Goal: Find specific page/section: Find specific page/section

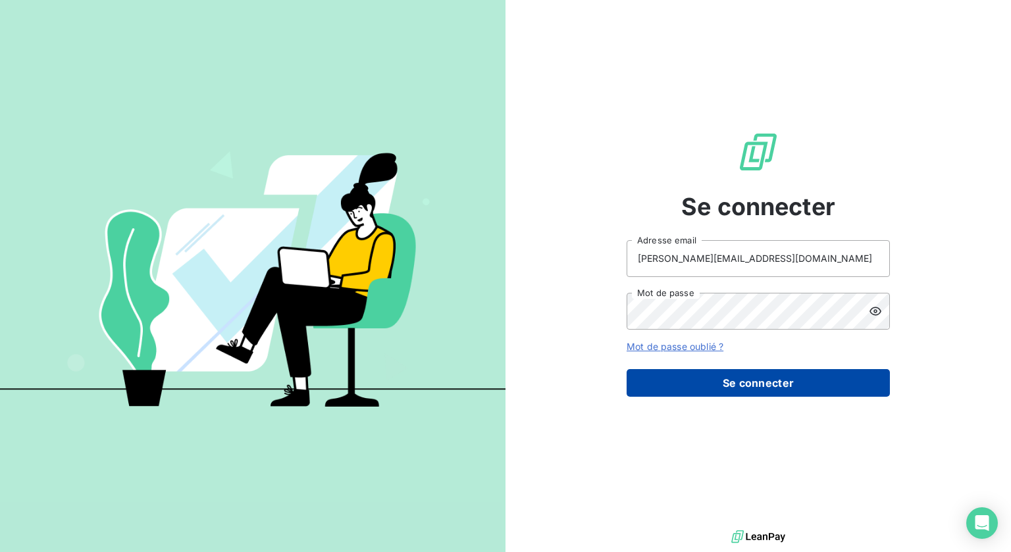
click at [741, 386] on button "Se connecter" at bounding box center [758, 383] width 263 height 28
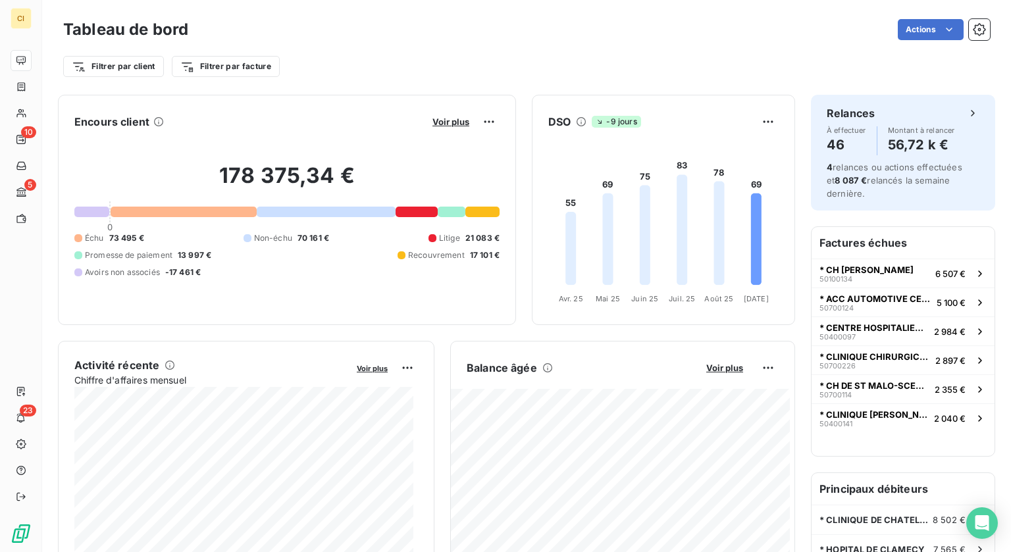
click at [424, 307] on div "178 375,34 € 0 Échu 73 495 € Non-échu 70 161 € Litige 21 083 € Promesse de paie…" at bounding box center [286, 220] width 425 height 176
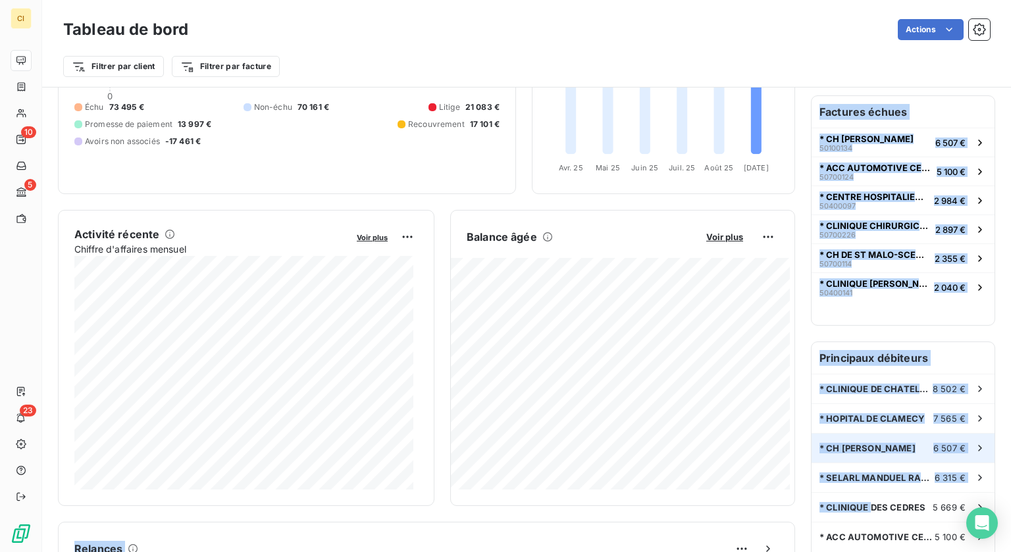
scroll to position [197, 0]
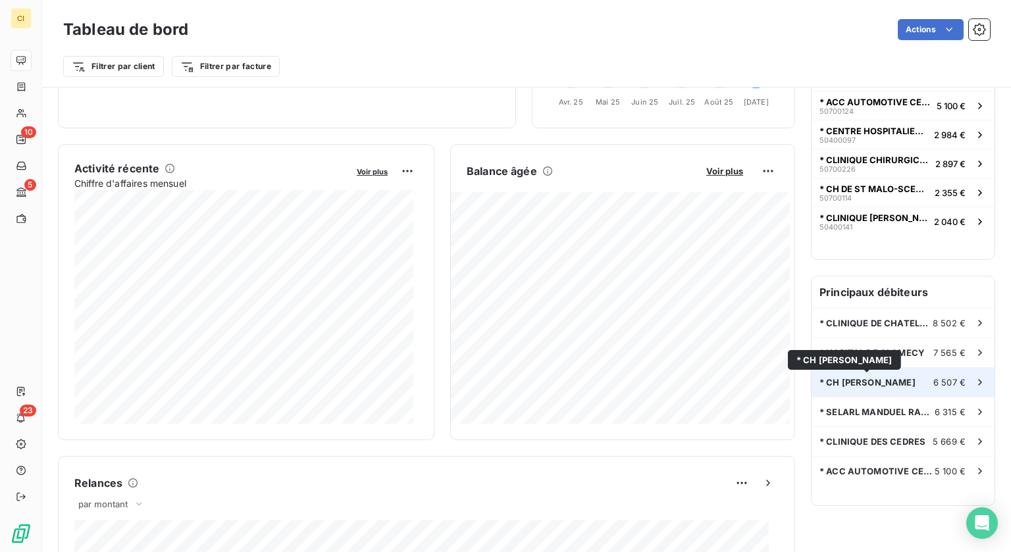
click at [895, 381] on span "* CH [PERSON_NAME]" at bounding box center [867, 382] width 96 height 11
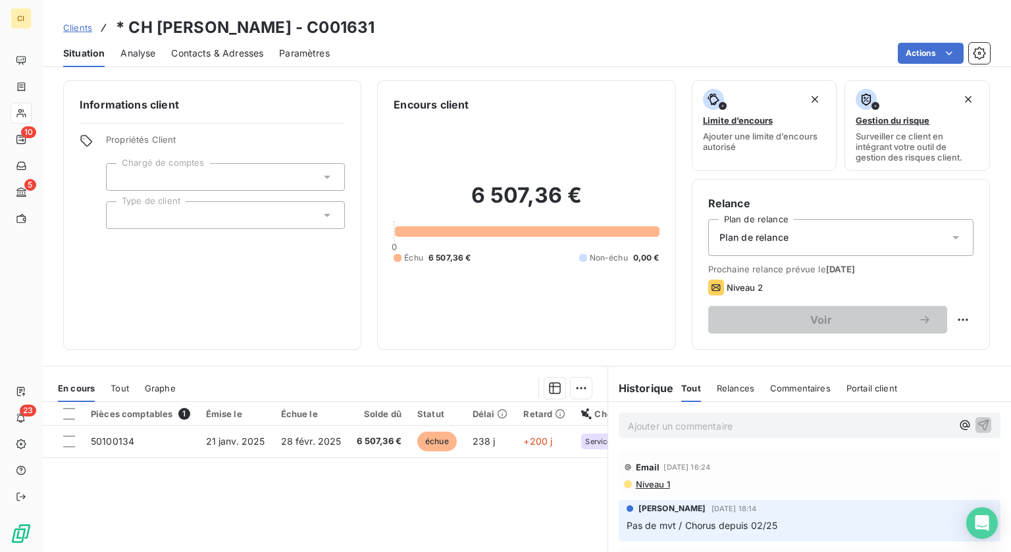
click at [642, 484] on span "Niveau 1" at bounding box center [652, 484] width 36 height 11
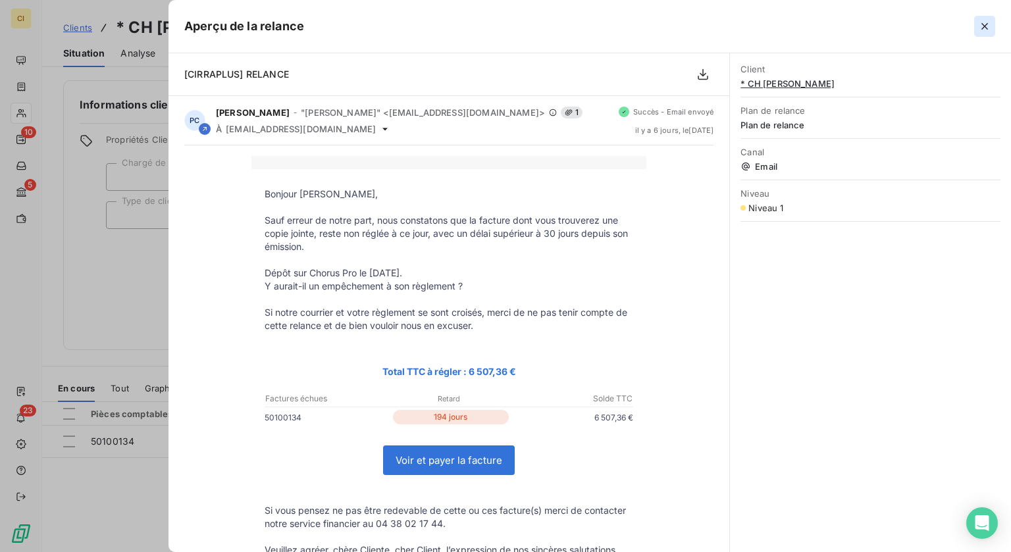
click at [988, 25] on icon "button" at bounding box center [984, 26] width 13 height 13
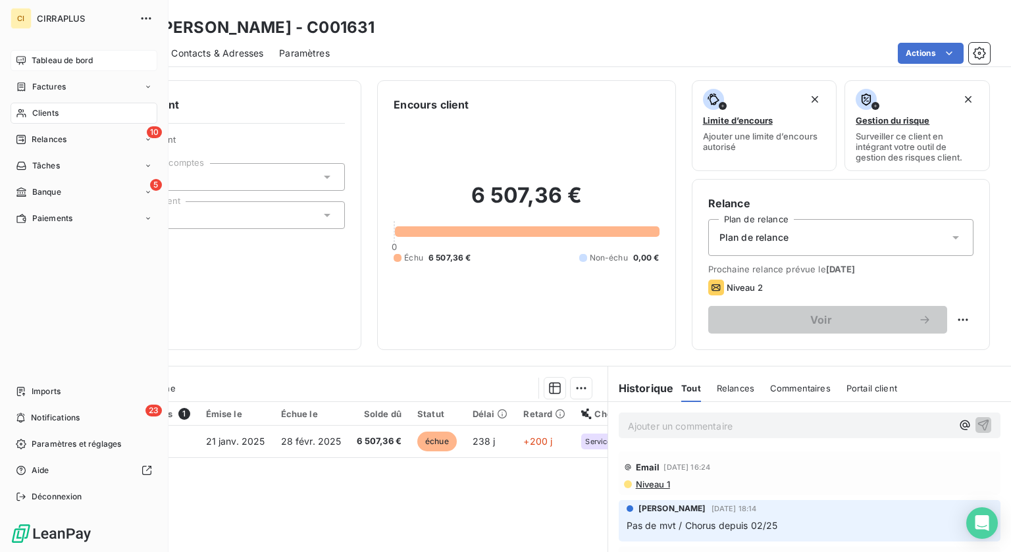
click at [50, 60] on span "Tableau de bord" at bounding box center [62, 61] width 61 height 12
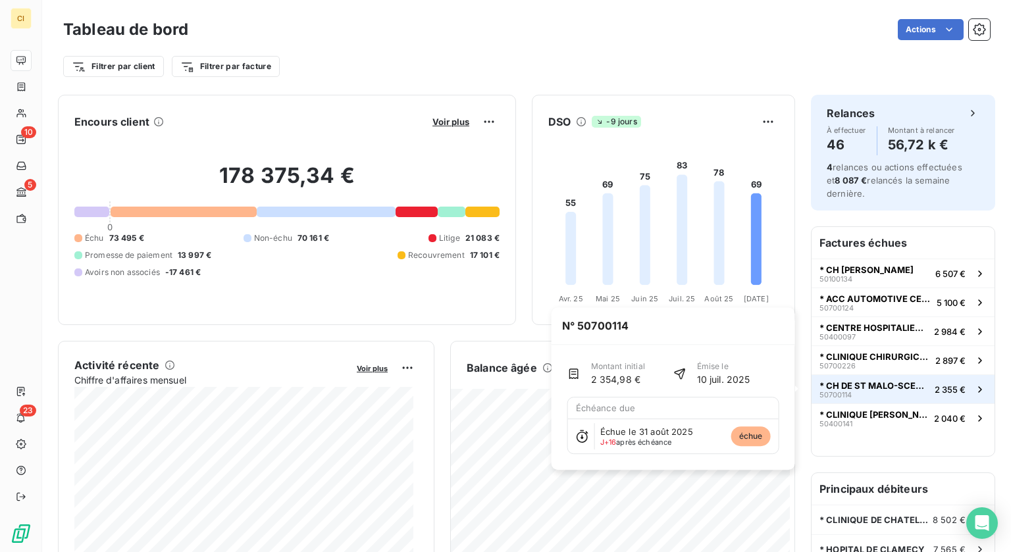
click at [852, 386] on span "* CH DE ST MALO-SCES ECO." at bounding box center [874, 385] width 110 height 11
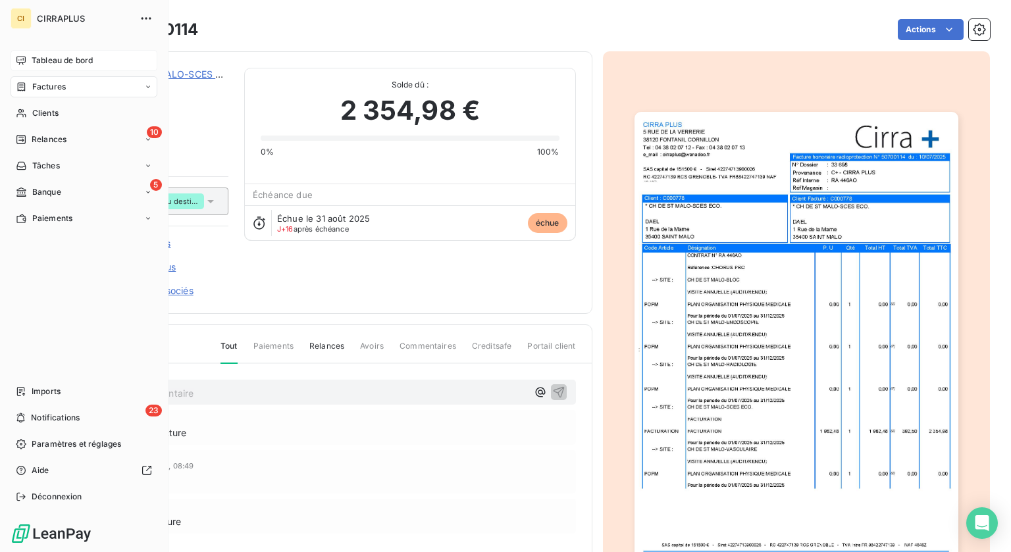
click at [66, 59] on span "Tableau de bord" at bounding box center [62, 61] width 61 height 12
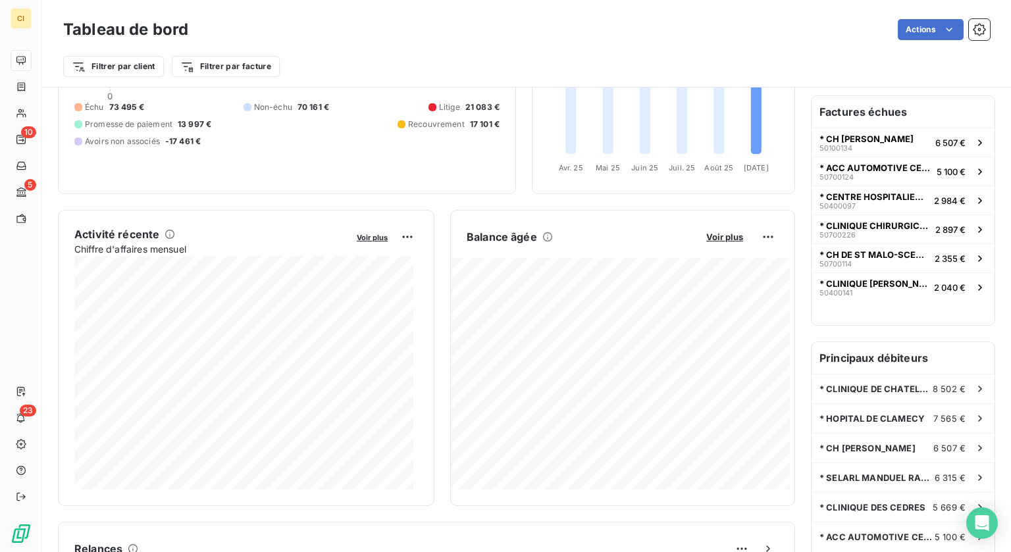
scroll to position [66, 0]
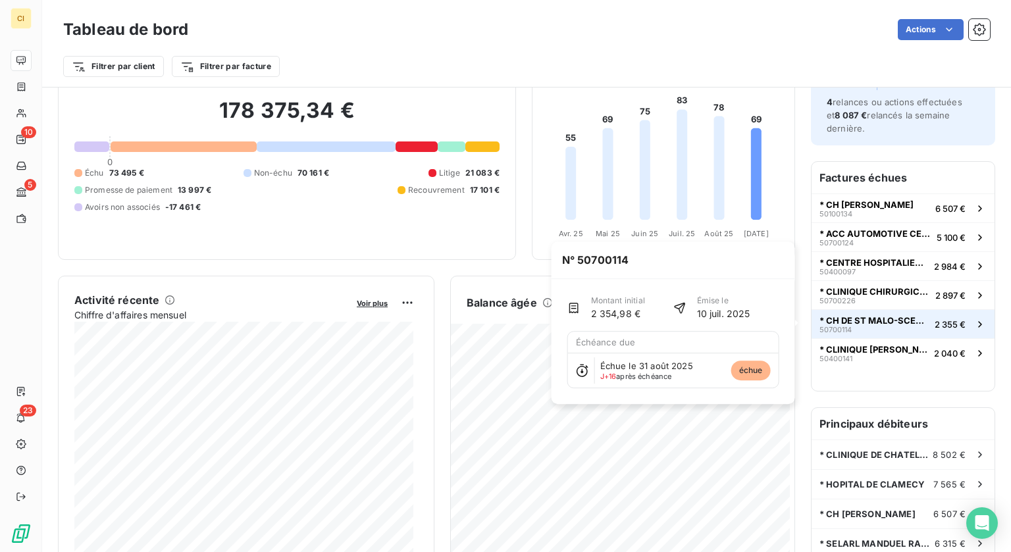
click at [875, 323] on span "* CH DE ST MALO-SCES ECO." at bounding box center [874, 320] width 110 height 11
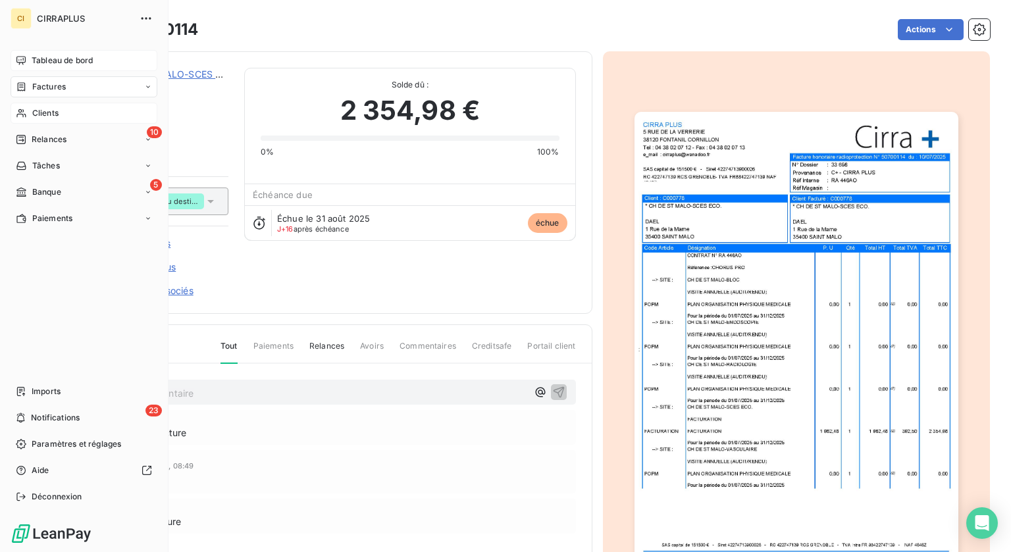
click at [50, 113] on span "Clients" at bounding box center [45, 113] width 26 height 12
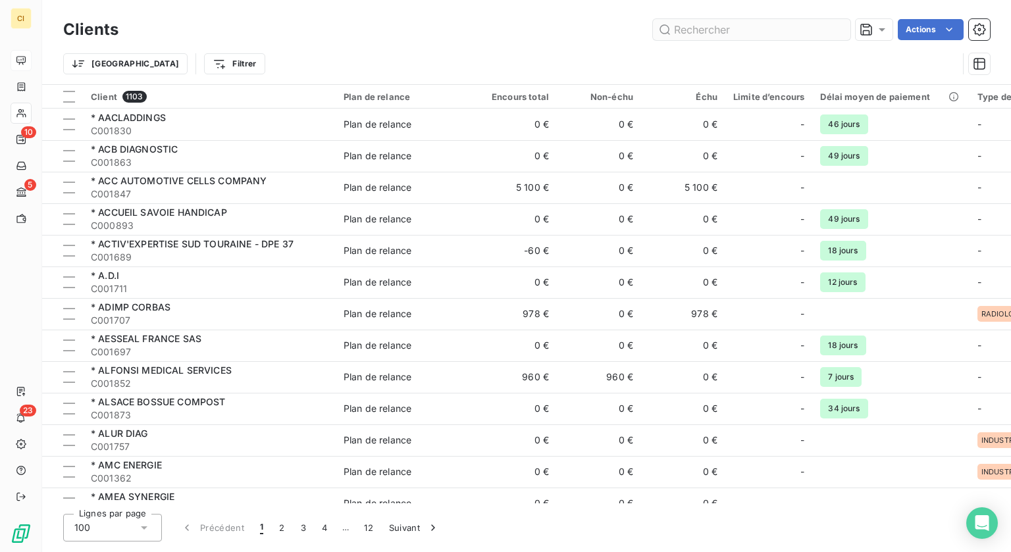
click at [758, 34] on input "text" at bounding box center [751, 29] width 197 height 21
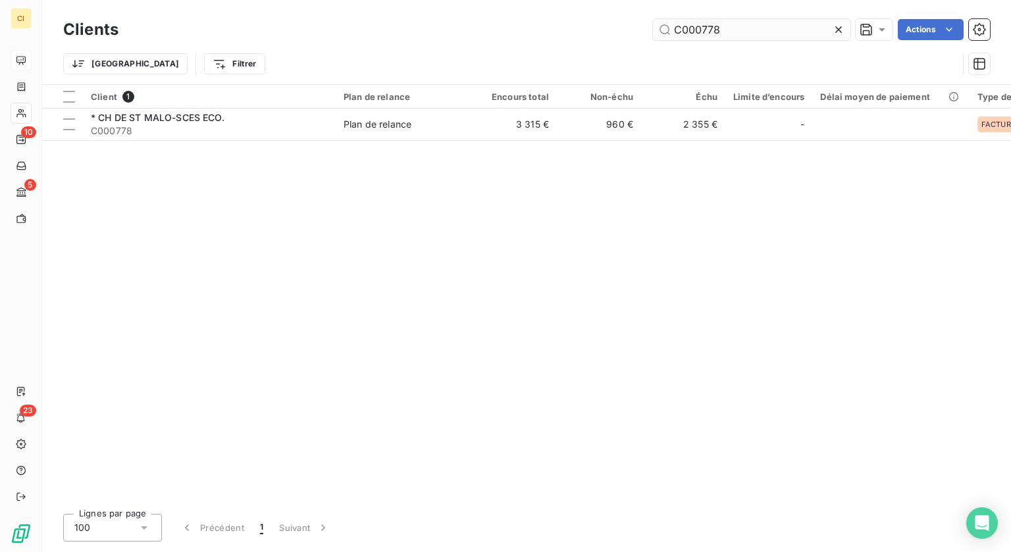
type input "C000778"
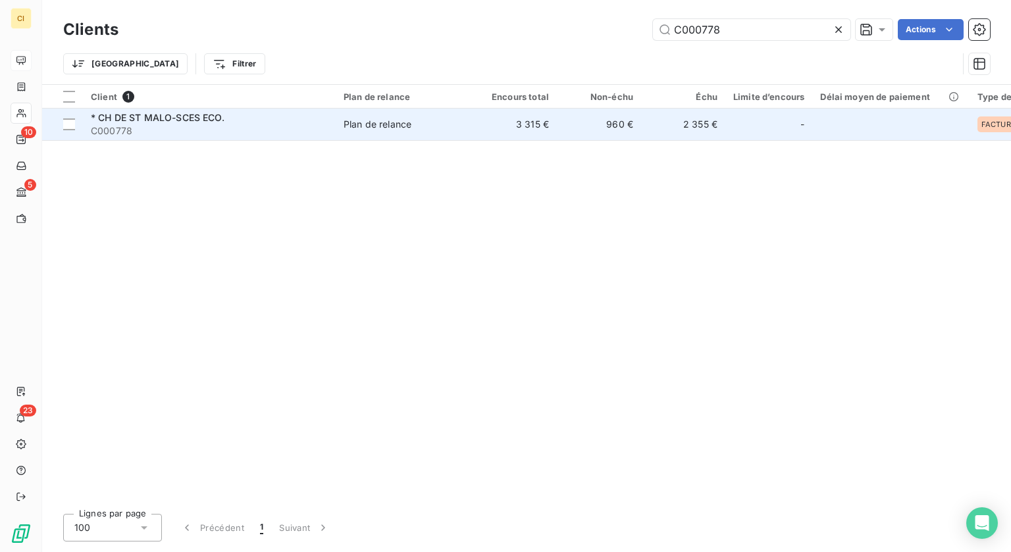
click at [169, 126] on span "C000778" at bounding box center [209, 130] width 237 height 13
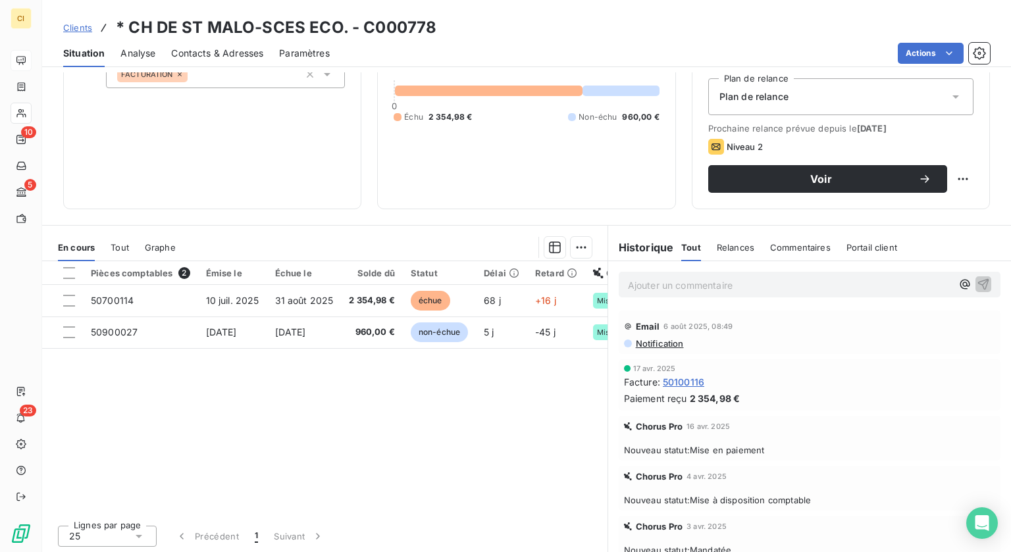
scroll to position [142, 0]
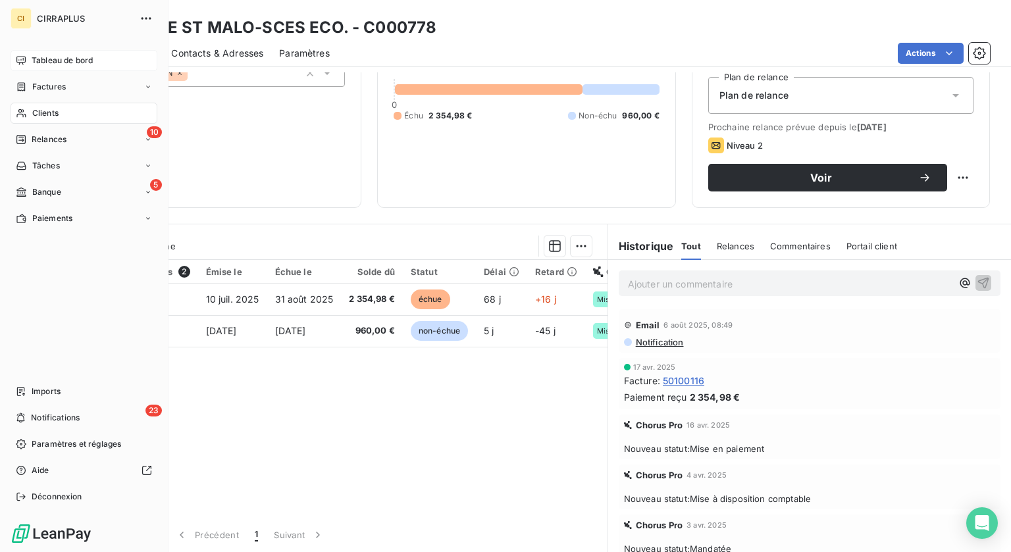
click at [61, 60] on span "Tableau de bord" at bounding box center [62, 61] width 61 height 12
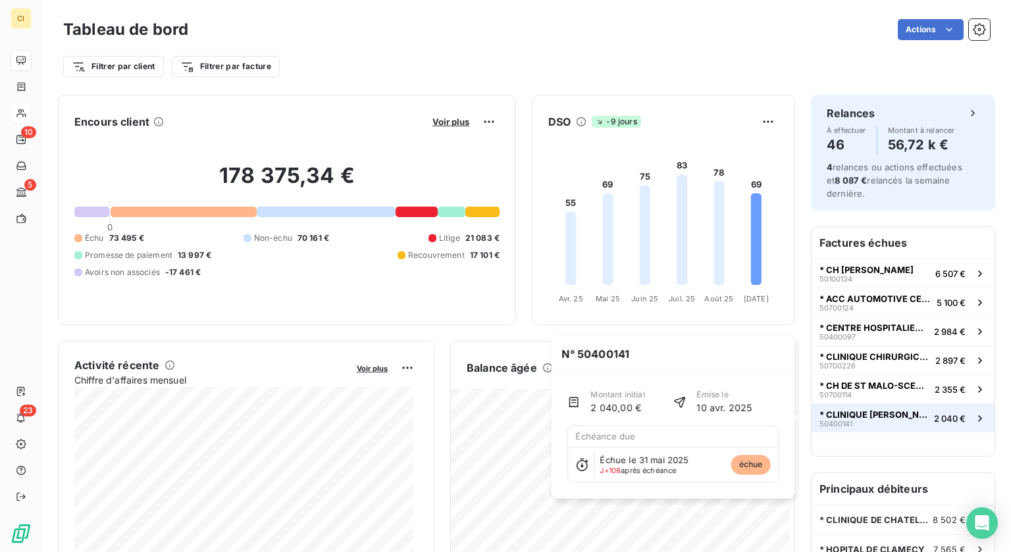
click at [877, 410] on span "* CLINIQUE [PERSON_NAME] (398SS)" at bounding box center [873, 414] width 109 height 11
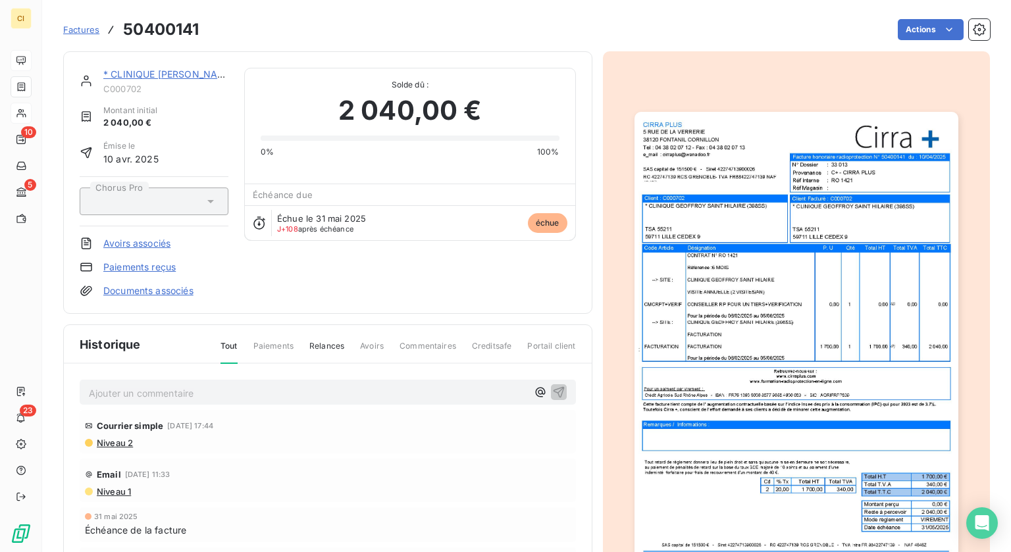
click at [509, 33] on div "Actions" at bounding box center [602, 29] width 775 height 21
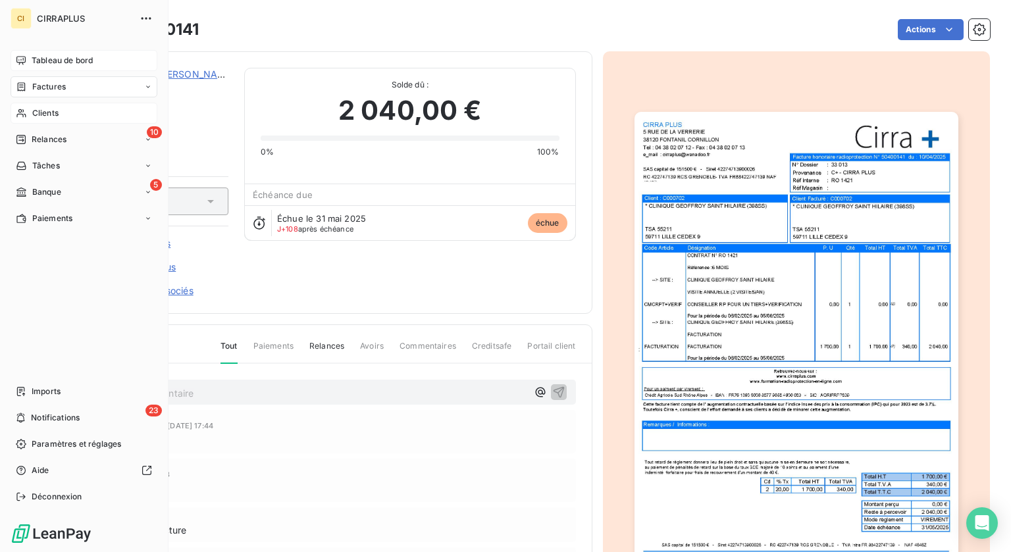
click at [57, 57] on span "Tableau de bord" at bounding box center [62, 61] width 61 height 12
